Goal: Task Accomplishment & Management: Manage account settings

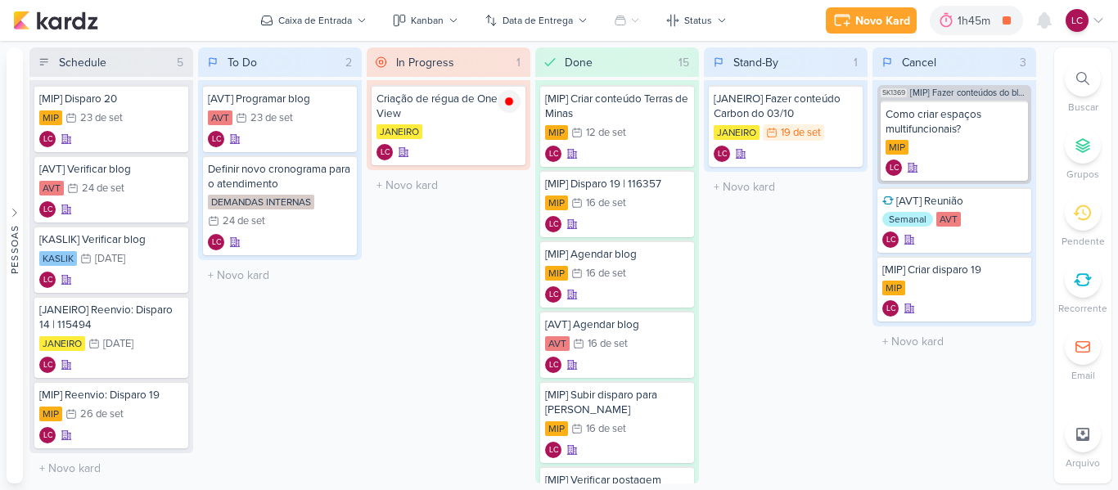
scroll to position [779, 0]
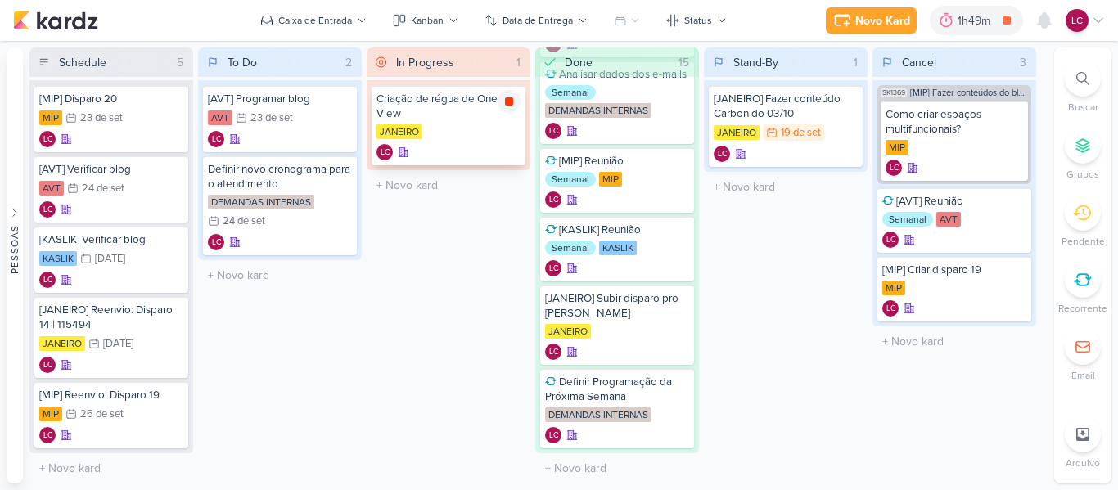
click at [503, 92] on div at bounding box center [509, 101] width 23 height 23
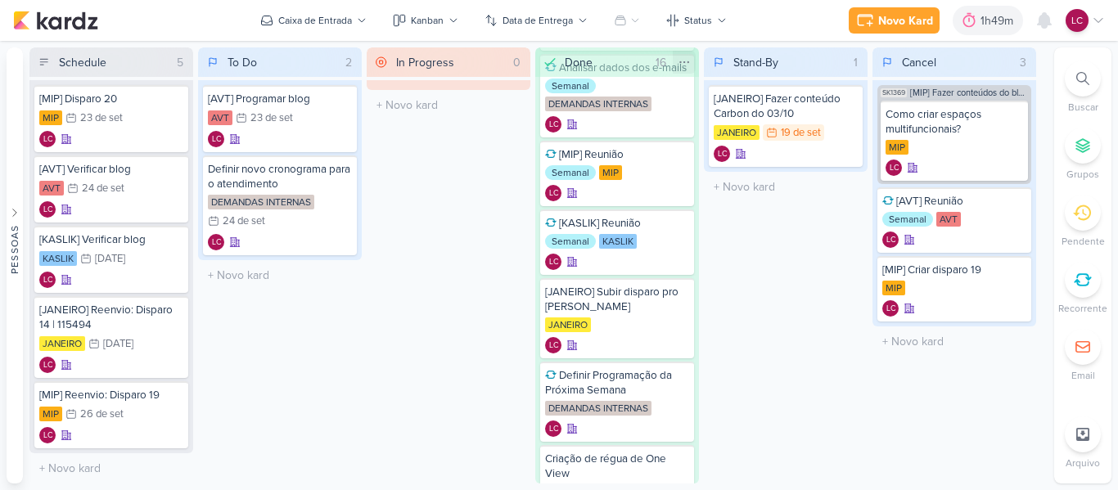
click at [681, 64] on icon at bounding box center [684, 62] width 13 height 13
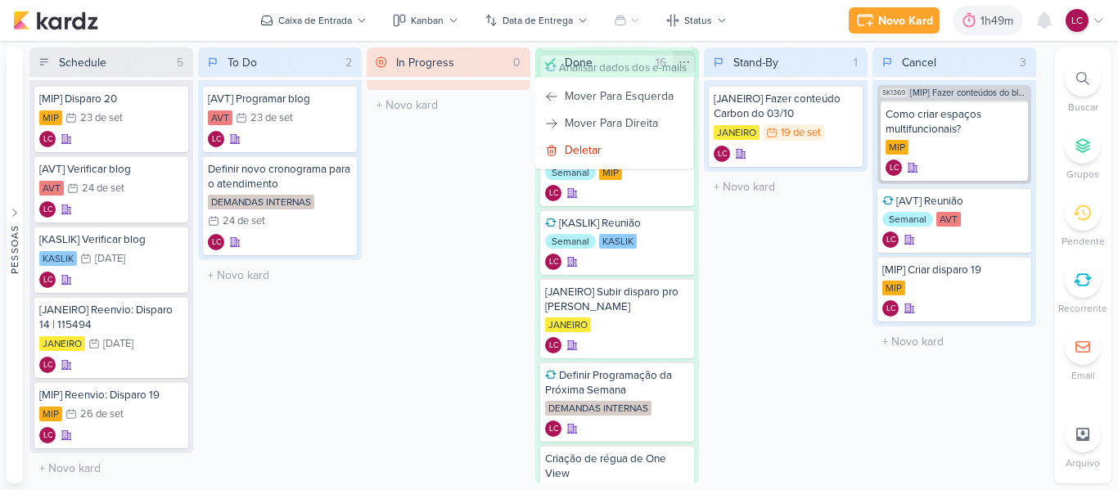
click at [681, 64] on icon at bounding box center [684, 62] width 13 height 13
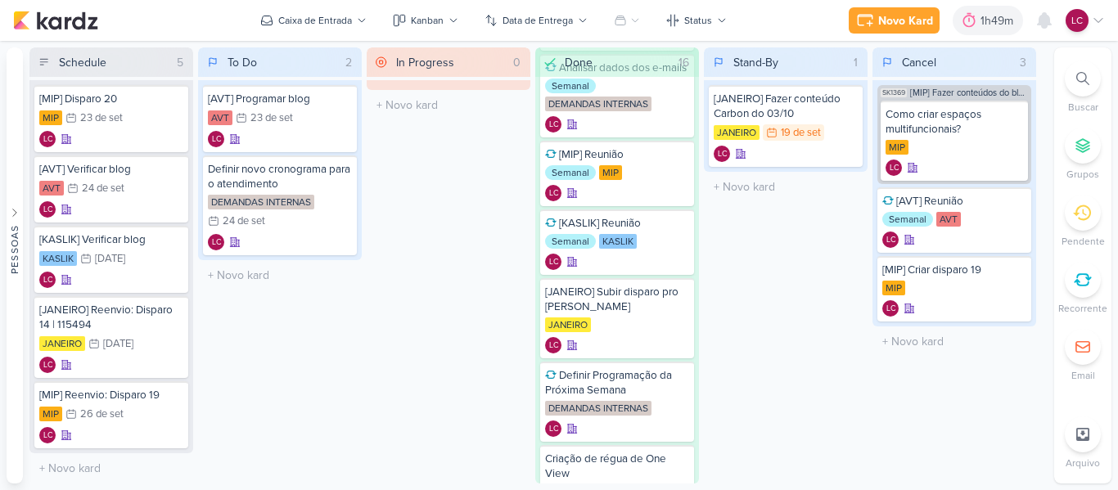
click at [1097, 24] on icon at bounding box center [1098, 20] width 13 height 13
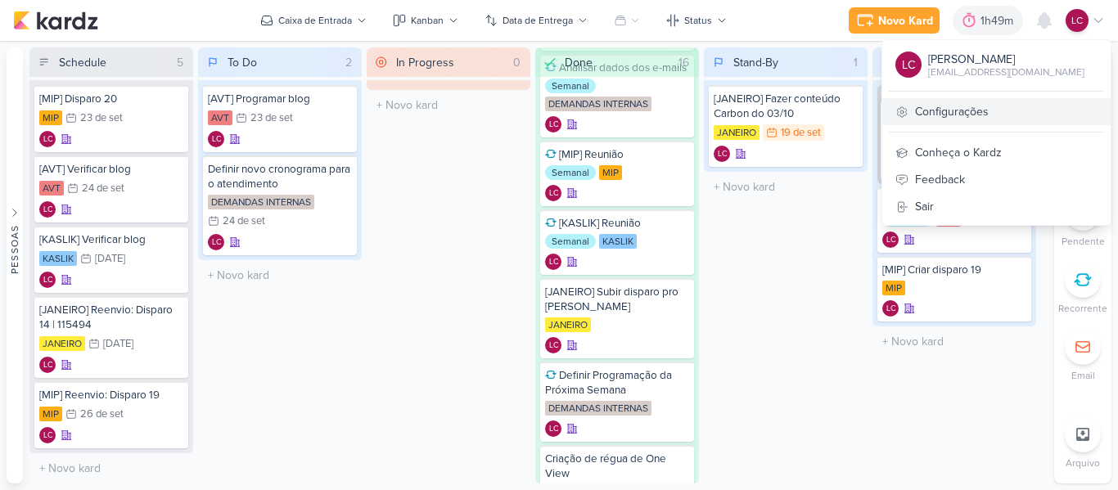
click at [995, 119] on link "Configurações" at bounding box center [996, 111] width 228 height 27
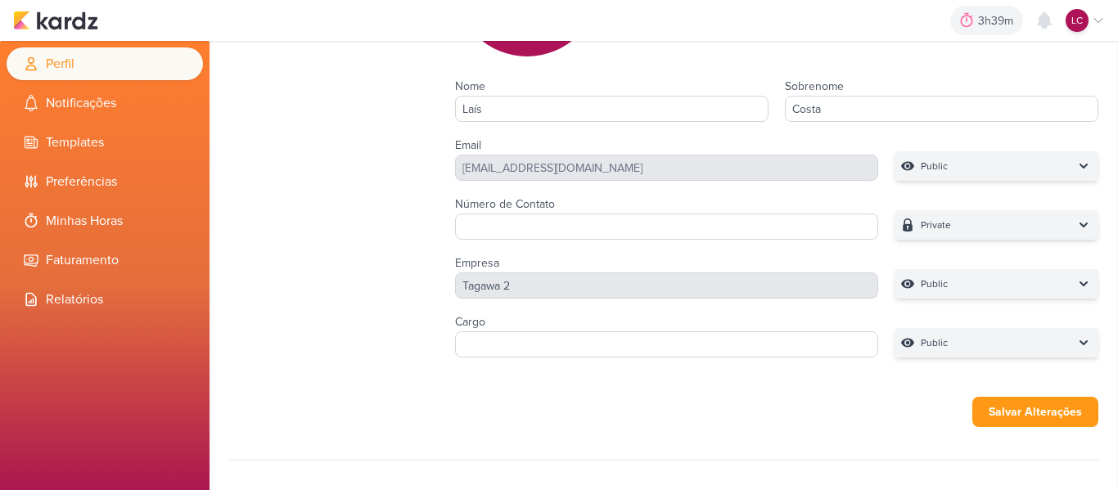
scroll to position [164, 0]
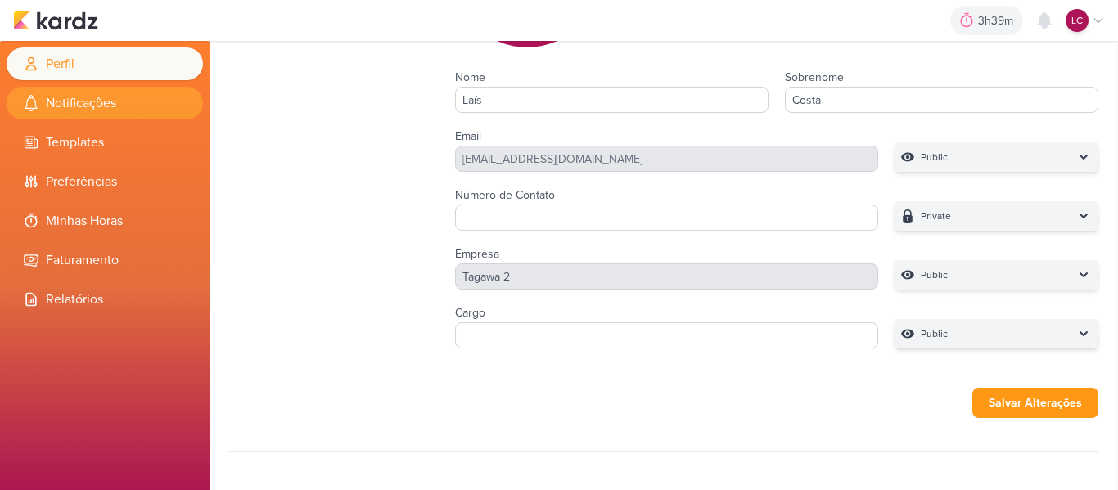
click at [83, 95] on li "Notificações" at bounding box center [105, 103] width 196 height 33
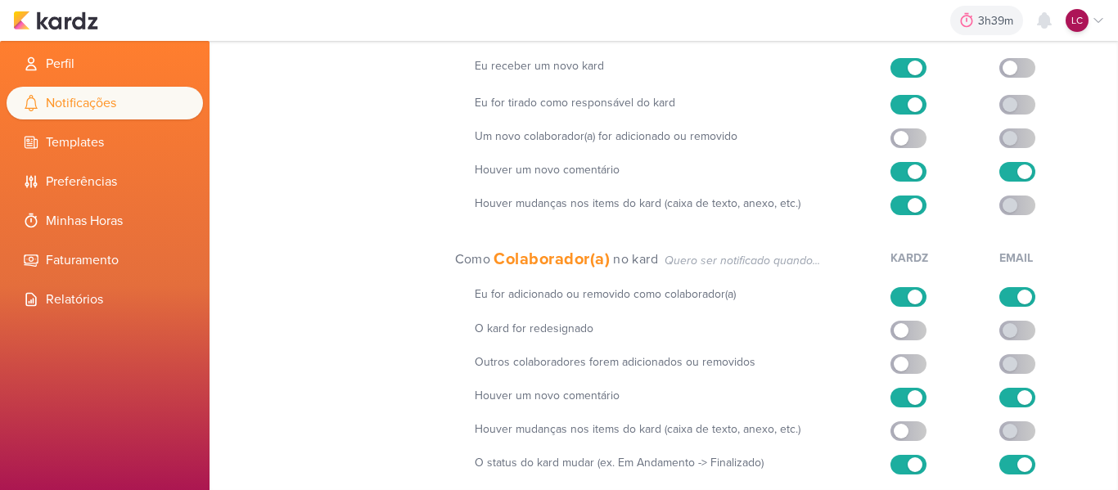
scroll to position [313, 0]
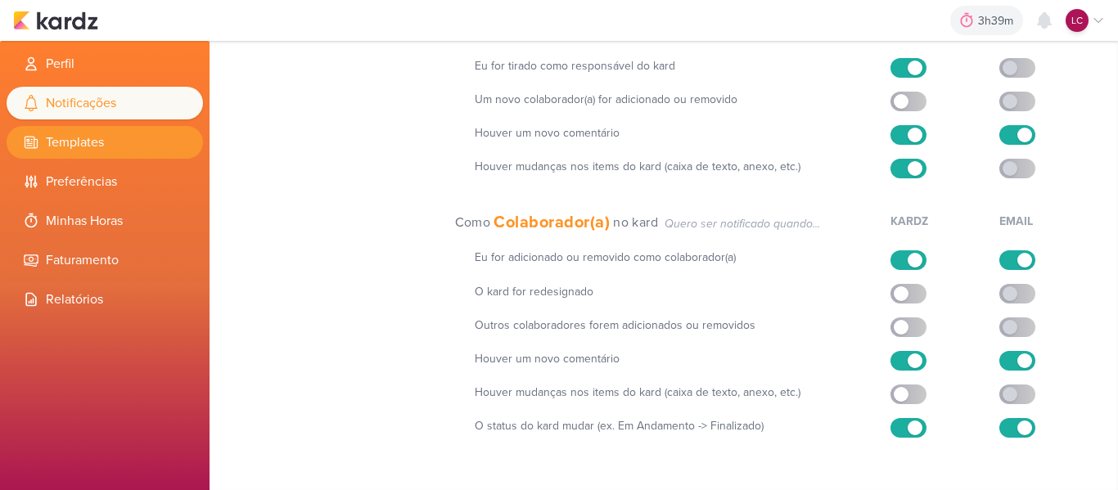
click at [126, 148] on li "Templates" at bounding box center [105, 142] width 196 height 33
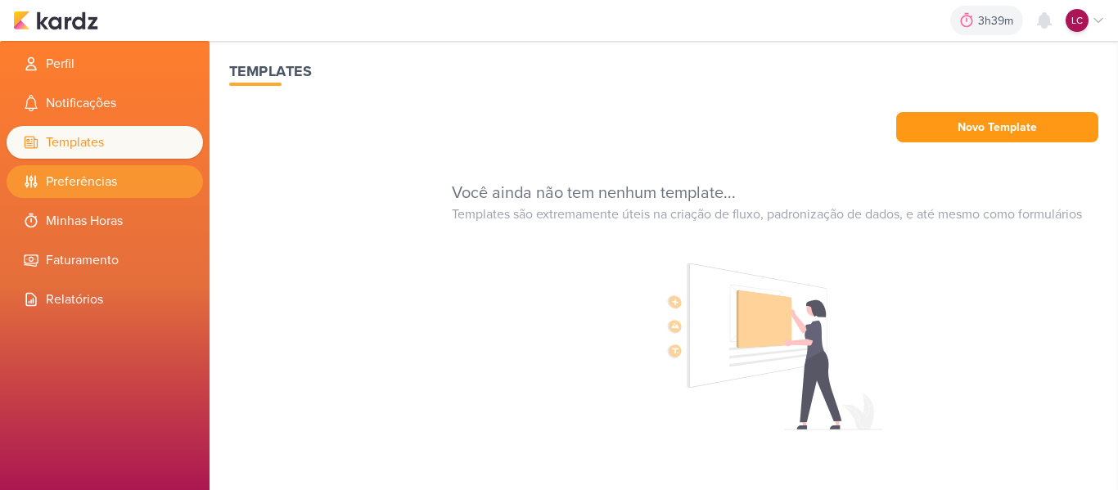
click at [98, 186] on li "Preferências" at bounding box center [105, 181] width 196 height 33
select select "pt-BR"
select select "America/Sao_Paulo"
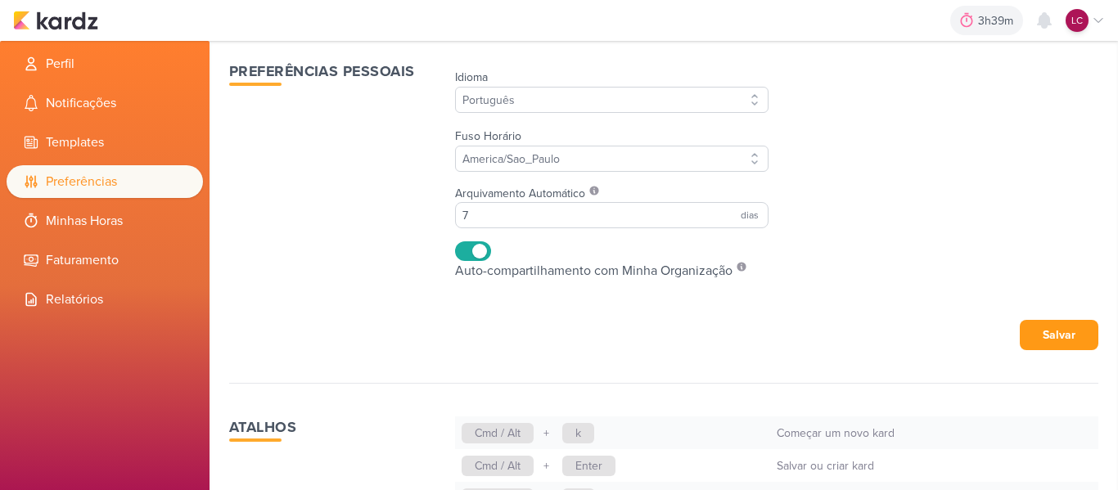
scroll to position [77, 0]
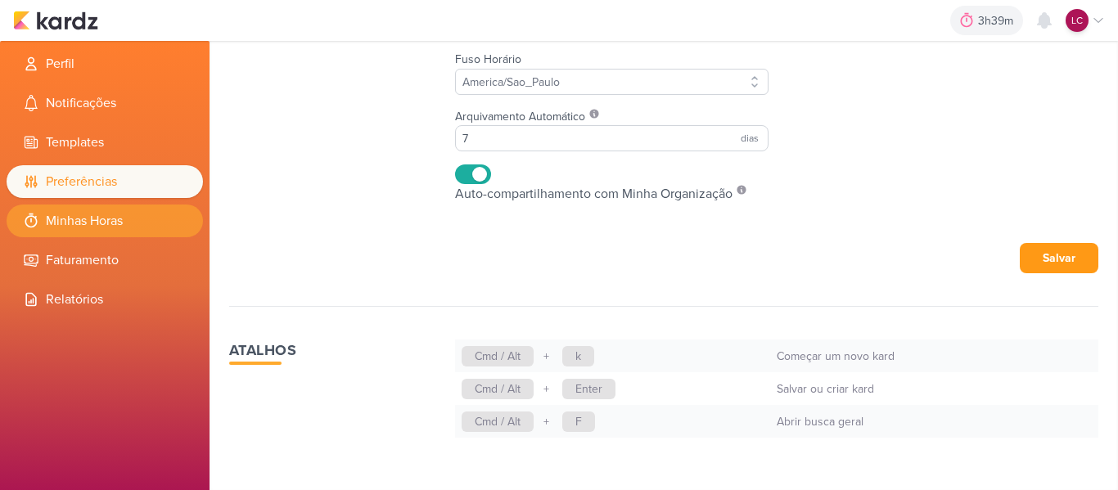
click at [99, 210] on li "Minhas Horas" at bounding box center [105, 221] width 196 height 33
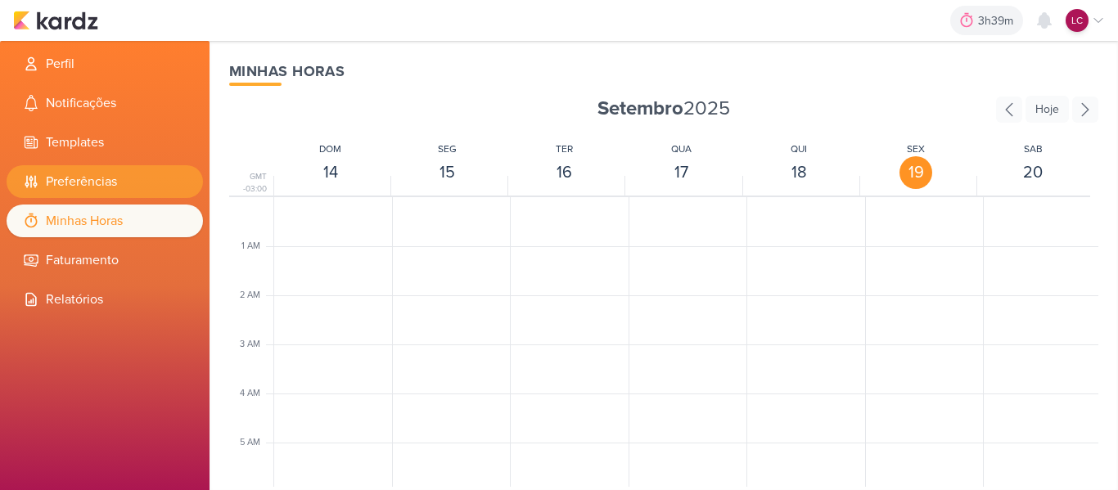
scroll to position [386, 0]
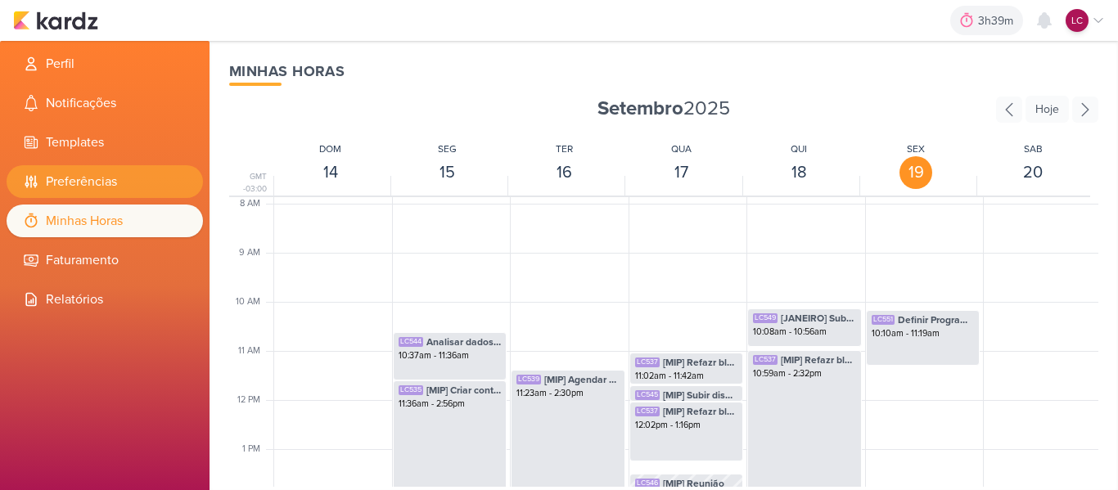
click at [115, 165] on li "Preferências" at bounding box center [105, 181] width 196 height 33
select select "pt-BR"
select select "America/Sao_Paulo"
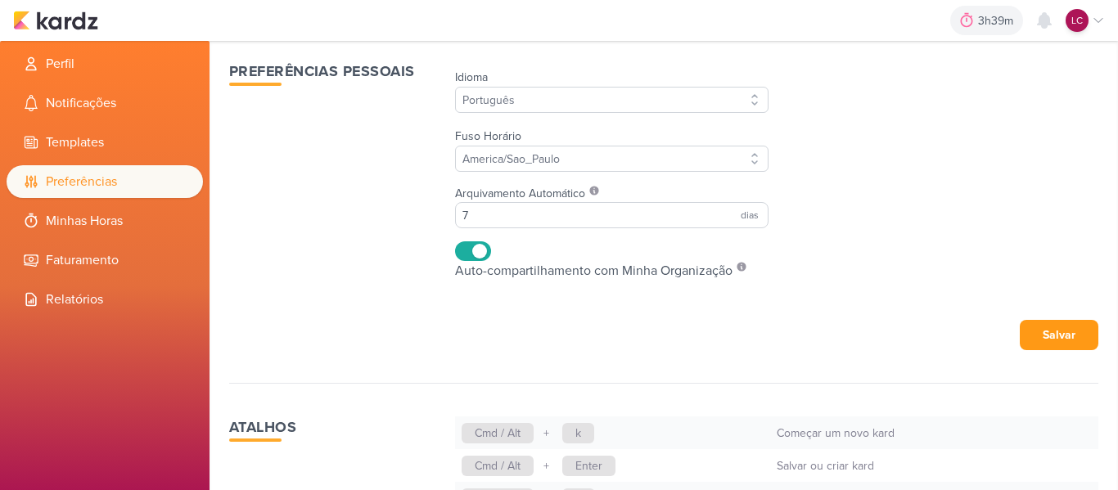
scroll to position [77, 0]
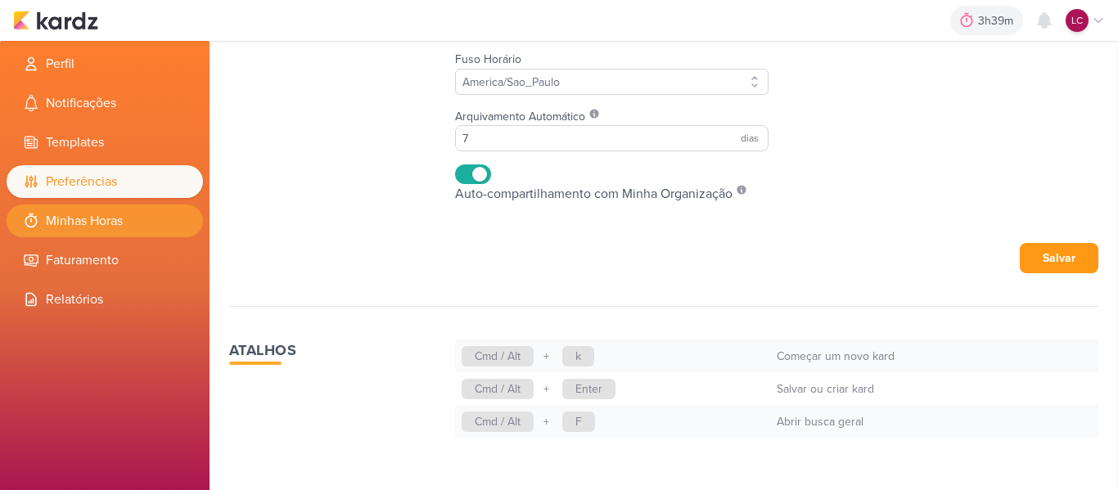
click at [115, 223] on li "Minhas Horas" at bounding box center [105, 221] width 196 height 33
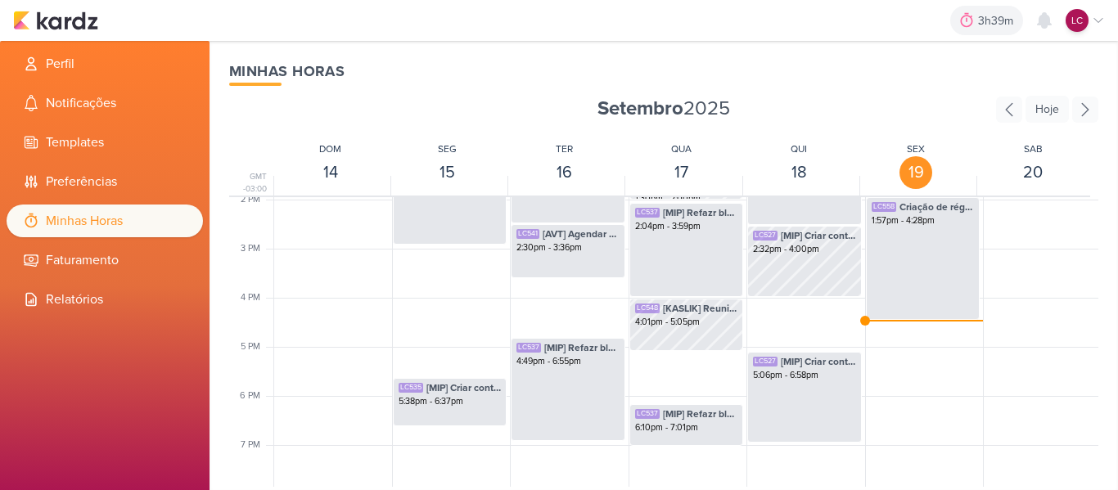
scroll to position [714, 0]
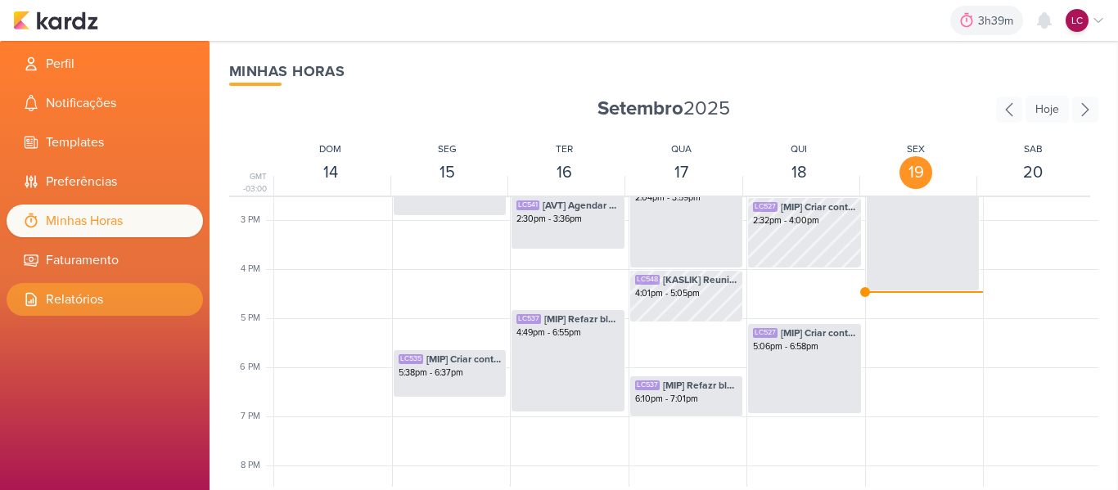
click at [122, 299] on li "Relatórios" at bounding box center [105, 299] width 196 height 33
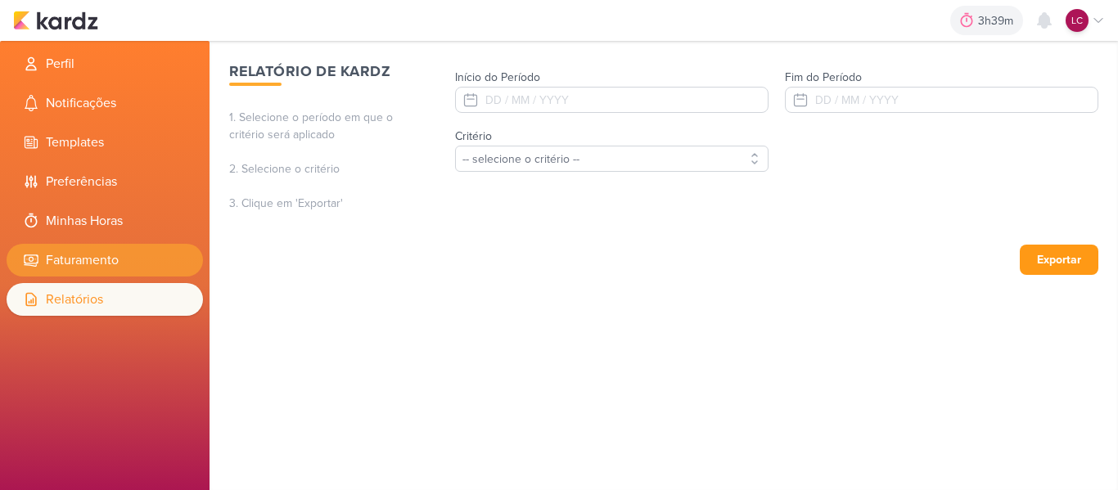
click at [121, 259] on li "Faturamento" at bounding box center [105, 260] width 196 height 33
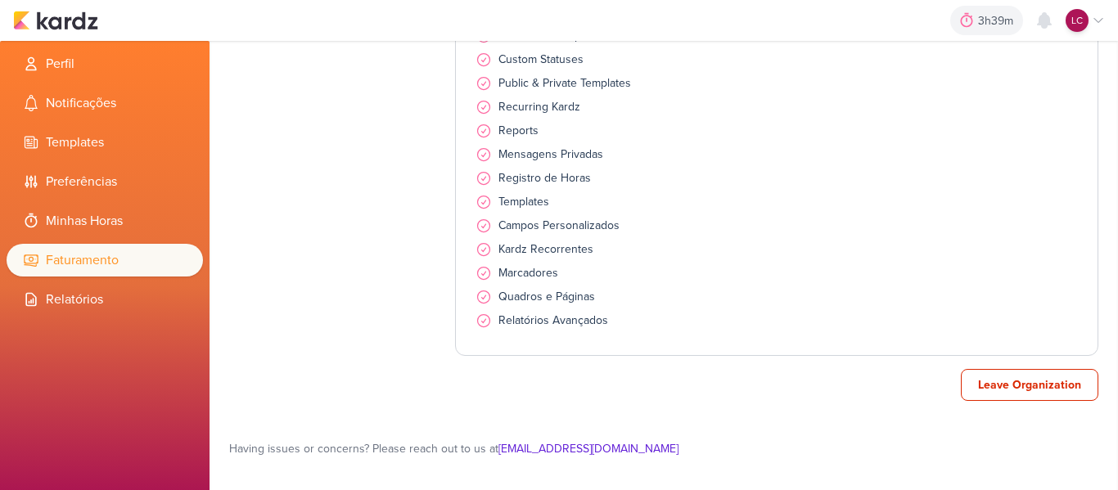
scroll to position [237, 0]
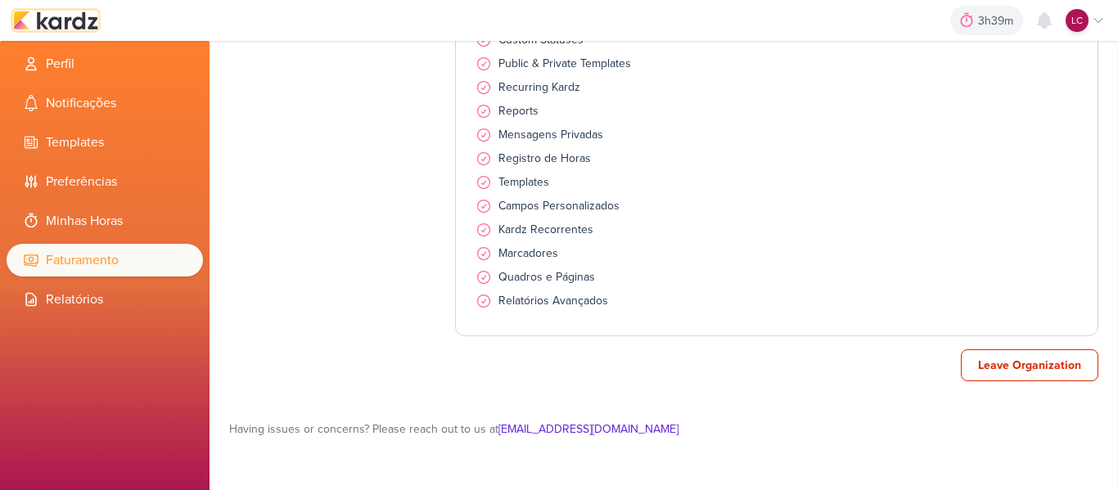
click at [71, 12] on img at bounding box center [55, 21] width 85 height 20
